Goal: Check status: Check status

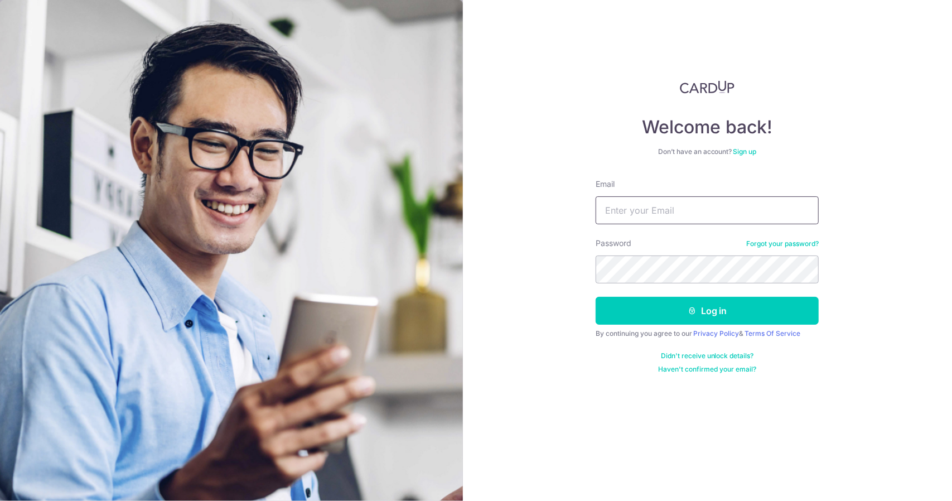
click at [790, 212] on input "Email" at bounding box center [707, 210] width 223 height 28
click at [0, 500] on com-1password-button at bounding box center [0, 501] width 0 height 0
click at [715, 214] on input "Email" at bounding box center [707, 210] width 223 height 28
type input "[EMAIL_ADDRESS][DOMAIN_NAME]"
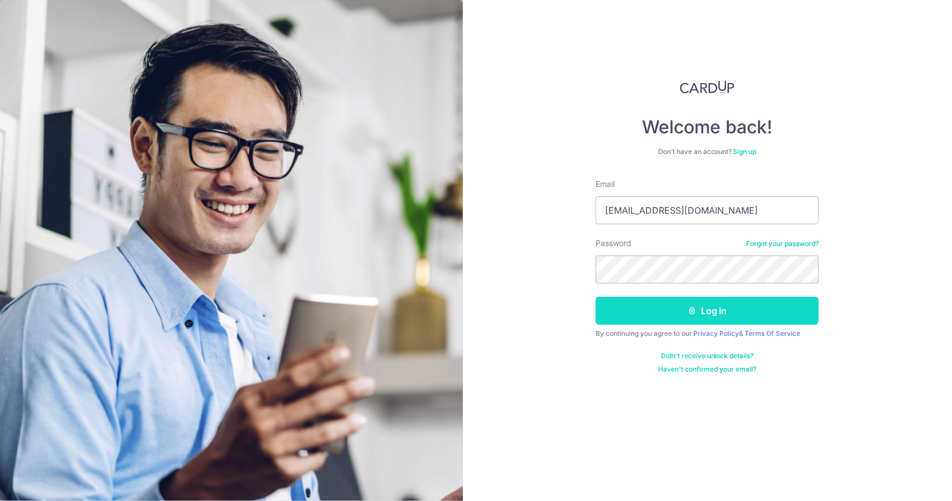
click at [728, 317] on button "Log in" at bounding box center [707, 311] width 223 height 28
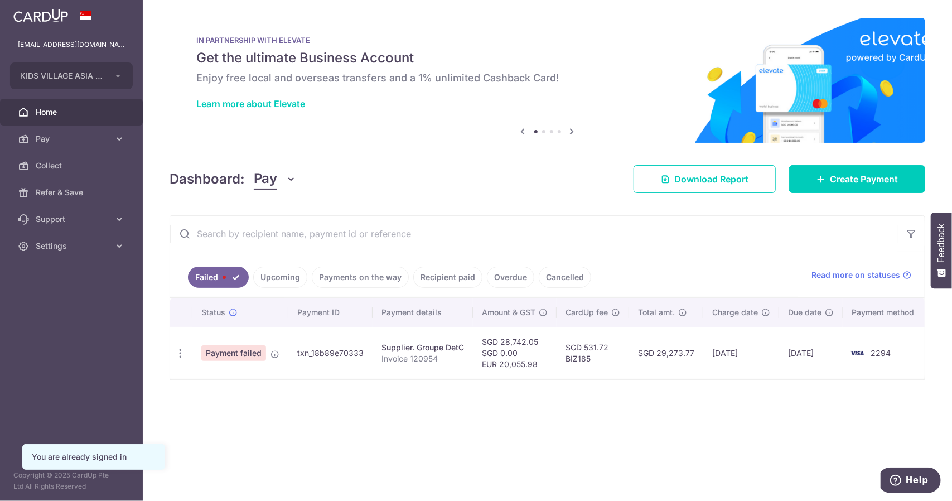
click at [344, 274] on link "Payments on the way" at bounding box center [360, 277] width 97 height 21
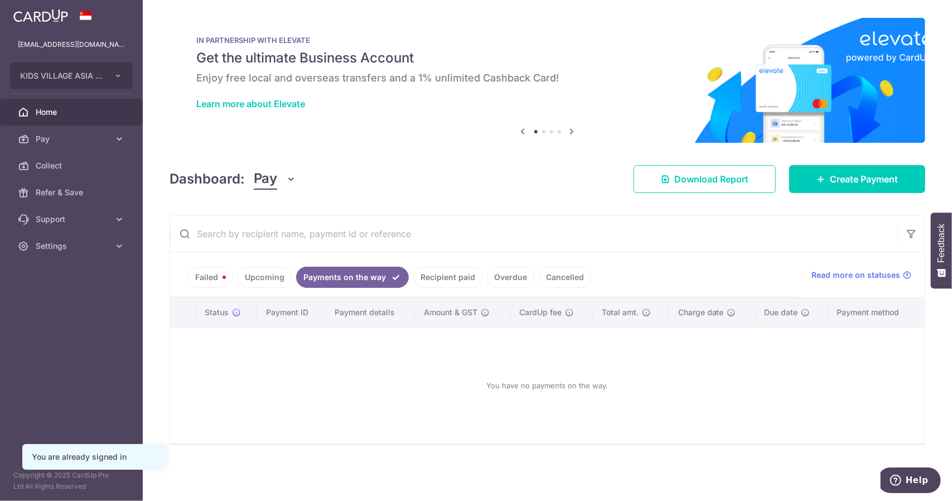
click at [441, 275] on link "Recipient paid" at bounding box center [447, 277] width 69 height 21
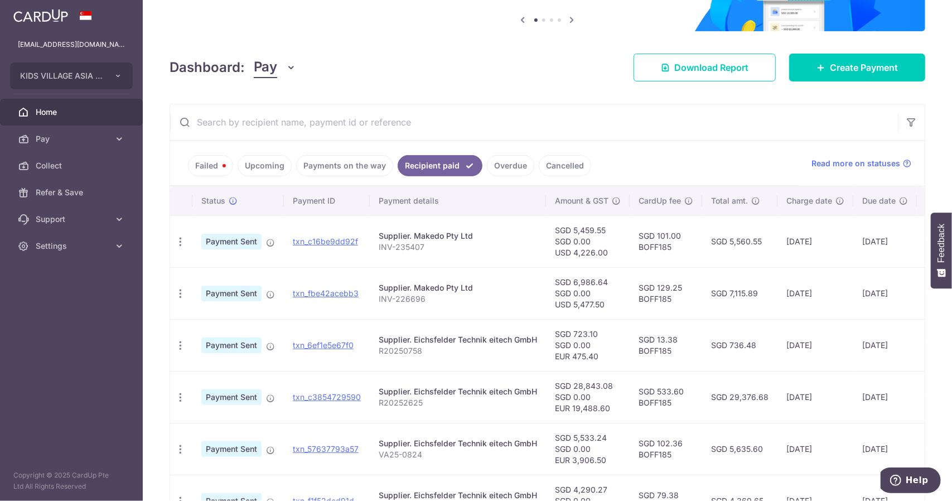
scroll to position [167, 0]
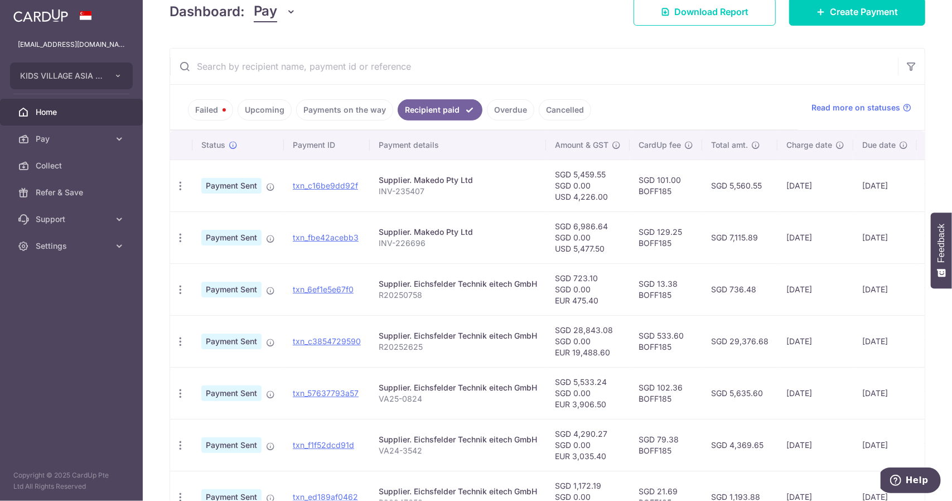
click at [71, 20] on link at bounding box center [41, 14] width 64 height 20
